Goal: Find specific page/section: Find specific page/section

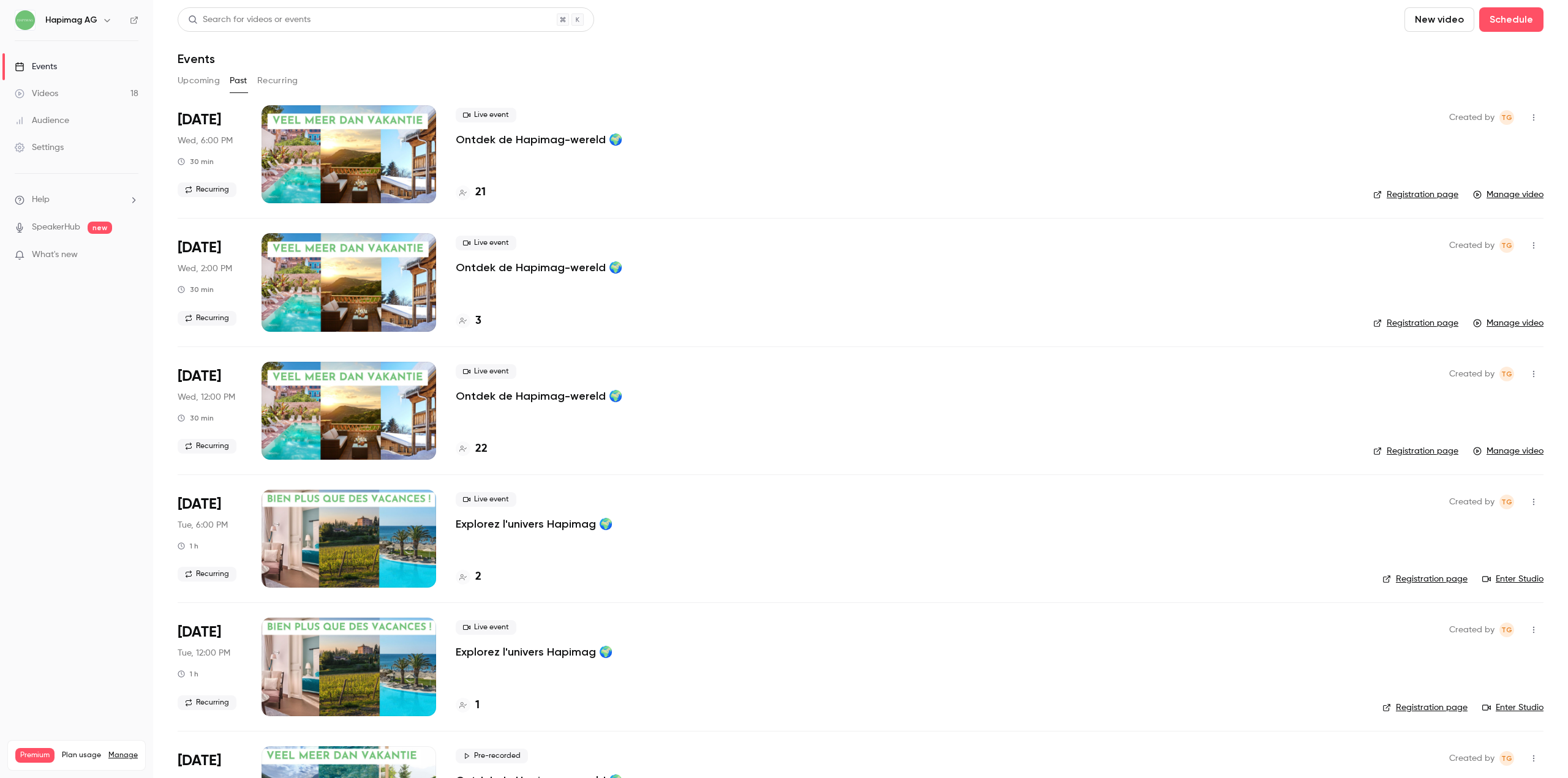
click at [70, 146] on link "Settings" at bounding box center [76, 148] width 153 height 27
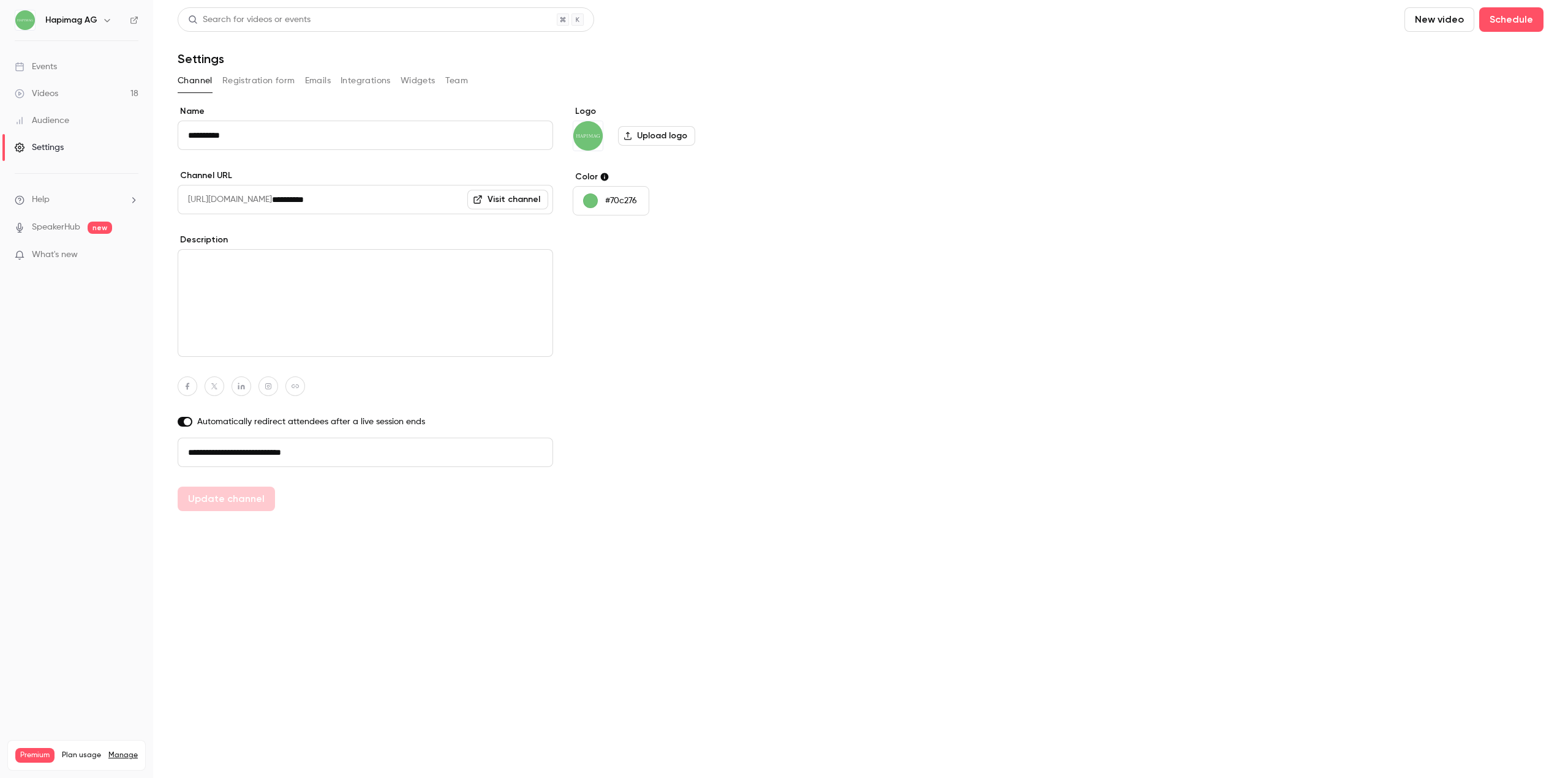
click at [100, 24] on button "button" at bounding box center [107, 20] width 15 height 15
click at [103, 116] on div "Billing" at bounding box center [117, 113] width 145 height 12
